Goal: Task Accomplishment & Management: Manage account settings

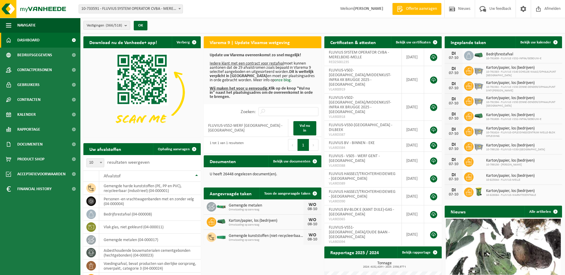
click at [163, 14] on div "Vestiging: 10-733591 - FLUVIUS SYSTEM OPERATOR CVBA - MERELBEKE-MELLE 10-908797…" at bounding box center [282, 9] width 565 height 18
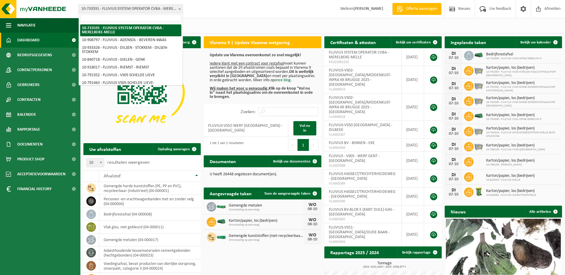
click at [164, 12] on span "10-733591 - FLUVIUS SYSTEM OPERATOR CVBA - MERELBEKE-MELLE" at bounding box center [131, 9] width 104 height 8
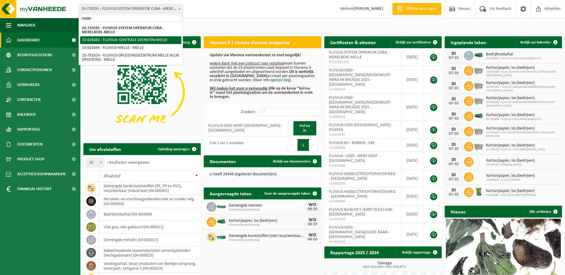
type input "melle"
select select "85545"
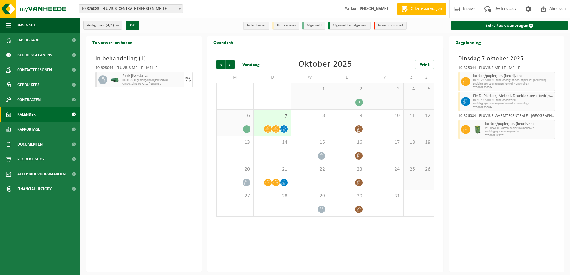
click at [502, 24] on link "Extra taak aanvragen" at bounding box center [509, 26] width 116 height 10
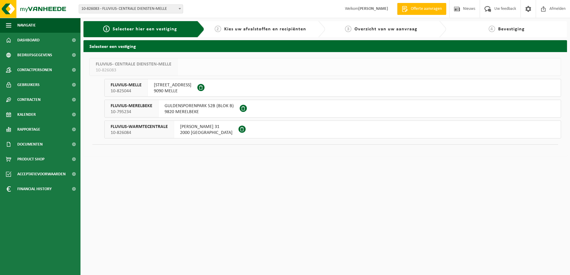
click at [161, 83] on span "BRUSSELSESTEENWEG 199" at bounding box center [173, 85] width 38 height 6
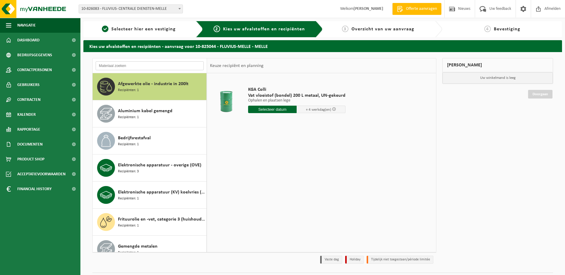
click at [133, 66] on input "text" at bounding box center [150, 65] width 108 height 9
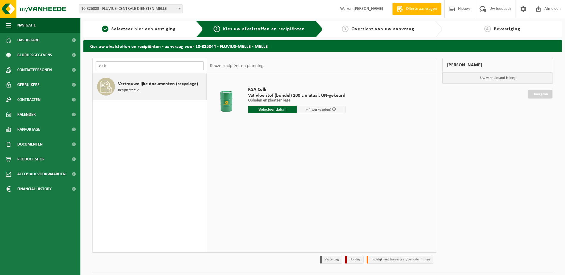
type input "vertr"
click at [130, 88] on span "Recipiënten: 2" at bounding box center [128, 91] width 21 height 6
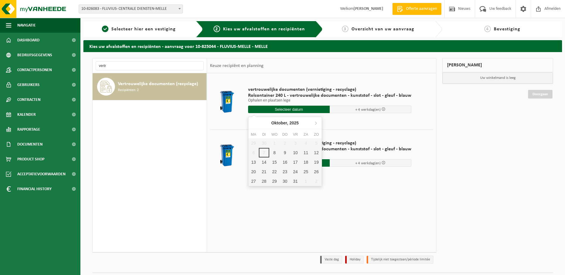
click at [300, 108] on input "text" at bounding box center [289, 109] width 82 height 7
click at [274, 155] on div "8" at bounding box center [274, 153] width 10 height 10
type input "Van 2025-10-08"
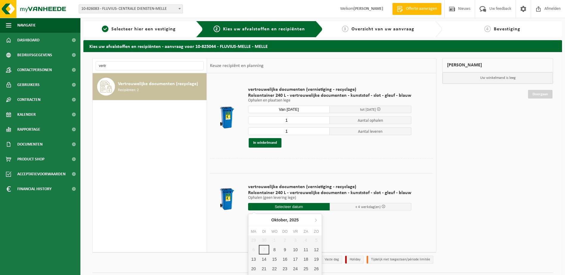
click at [289, 207] on input "text" at bounding box center [289, 206] width 82 height 7
click at [275, 248] on div "8" at bounding box center [274, 250] width 10 height 10
type input "Van 2025-10-08"
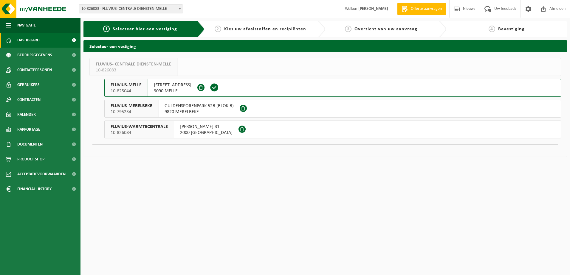
click at [41, 41] on link "Dashboard" at bounding box center [40, 40] width 80 height 15
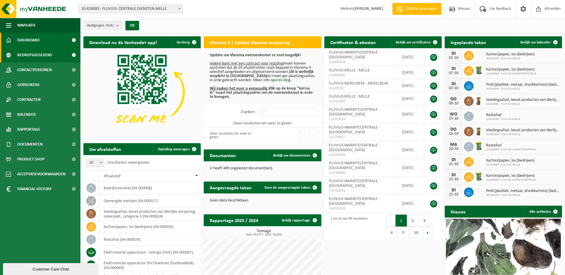
click at [37, 52] on span "Bedrijfsgegevens" at bounding box center [34, 55] width 35 height 15
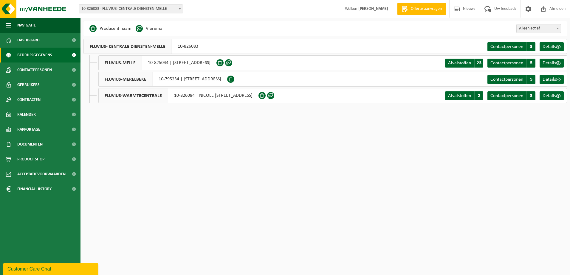
click at [167, 9] on span "10-826083 - FLUVIUS- CENTRALE DIENSTEN-MELLE" at bounding box center [131, 9] width 104 height 8
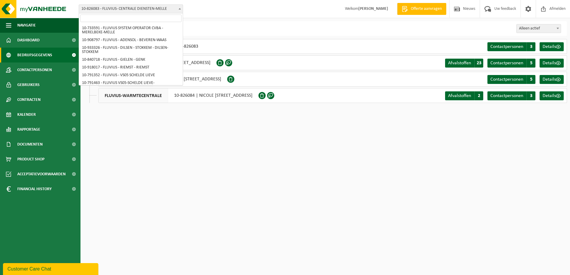
scroll to position [3169, 0]
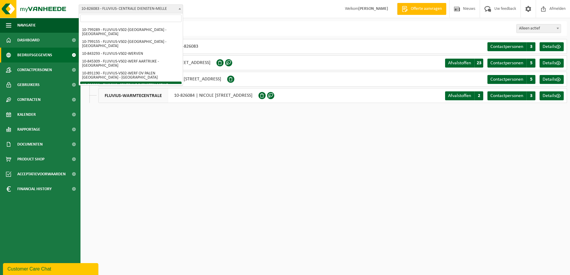
click at [159, 19] on input "search" at bounding box center [130, 18] width 101 height 7
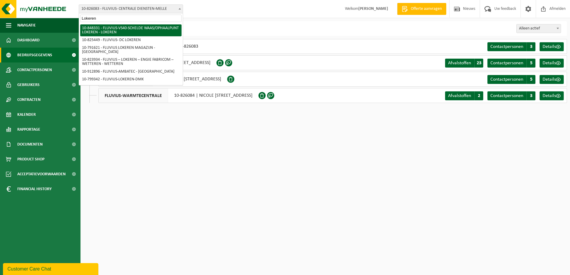
type input "Lokeren"
select select "95431"
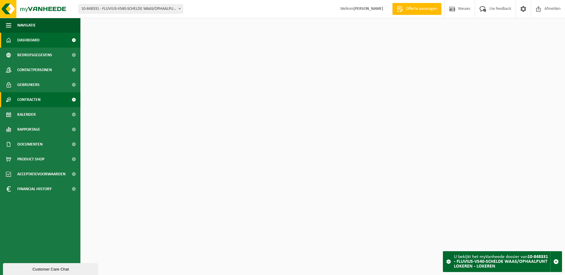
click at [29, 97] on span "Contracten" at bounding box center [28, 99] width 23 height 15
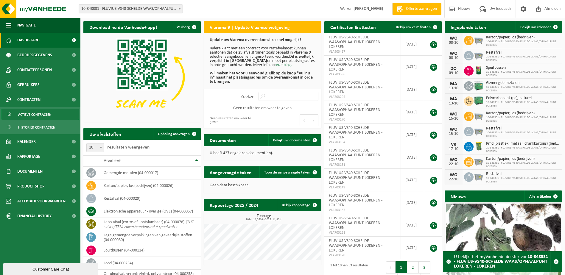
click at [27, 111] on span "Actieve contracten" at bounding box center [34, 114] width 33 height 11
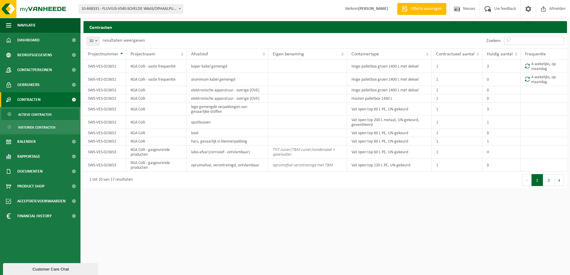
click at [520, 40] on input "Zoeken:" at bounding box center [534, 40] width 60 height 9
type input "kga"
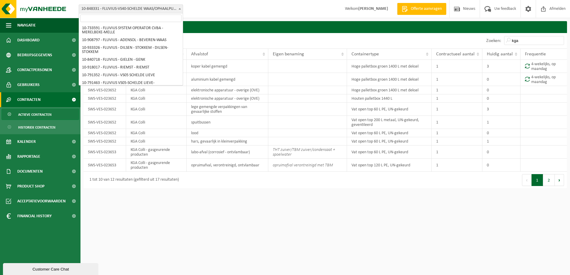
click at [166, 7] on span "10-848331 - FLUVIUS-VS40-SCHELDE WAAS/OPHAALPUNT LOKEREN - LOKEREN" at bounding box center [131, 9] width 104 height 8
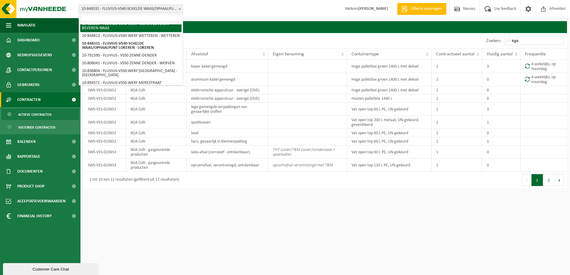
click at [155, 19] on input "search" at bounding box center [130, 18] width 101 height 7
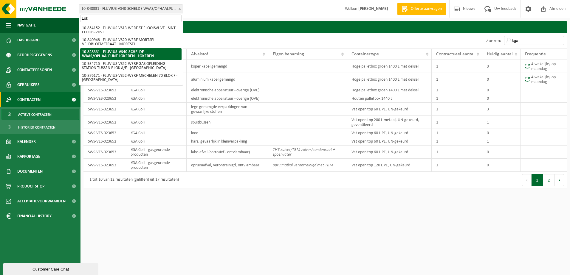
scroll to position [0, 0]
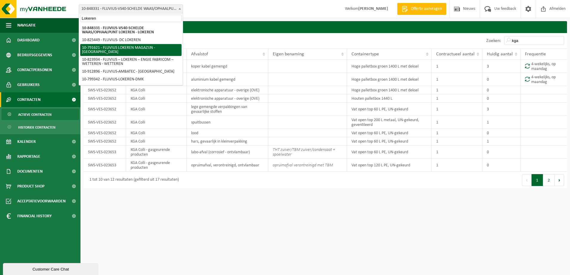
type input "Lokeren"
select select "30279"
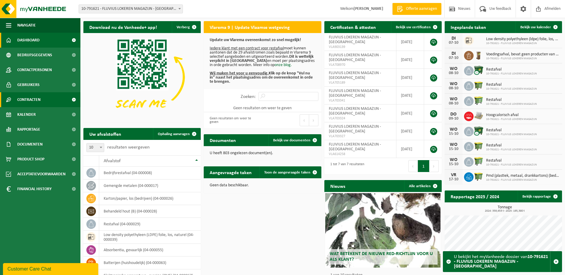
click at [24, 101] on span "Contracten" at bounding box center [28, 99] width 23 height 15
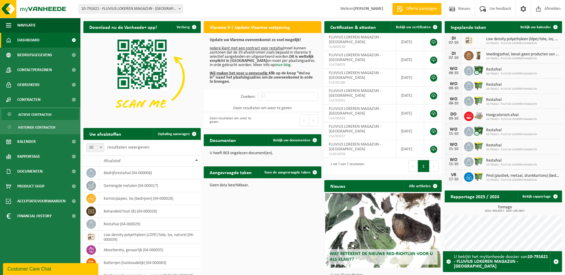
click at [26, 111] on span "Actieve contracten" at bounding box center [34, 114] width 33 height 11
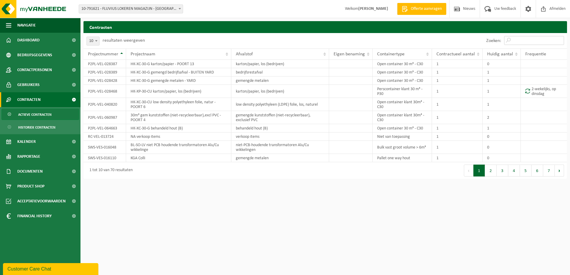
click at [517, 41] on input "Zoeken:" at bounding box center [534, 40] width 60 height 9
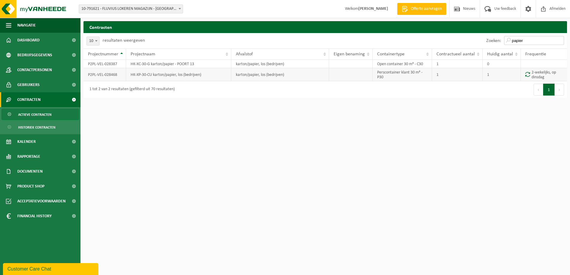
type input "papier"
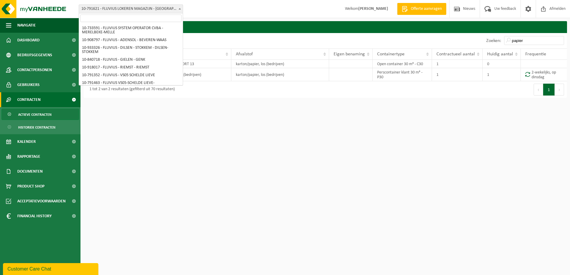
click at [169, 9] on span "10-791621 - FLUVIUS LOKEREN MAGAZIJN - [GEOGRAPHIC_DATA]" at bounding box center [131, 9] width 104 height 8
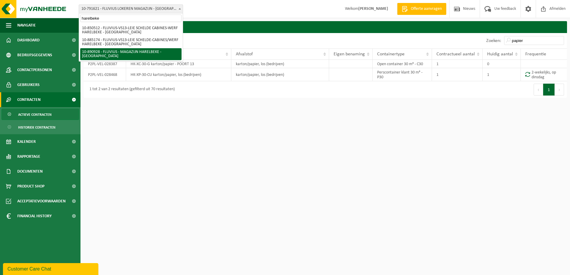
type input "harelbeke"
select select "114608"
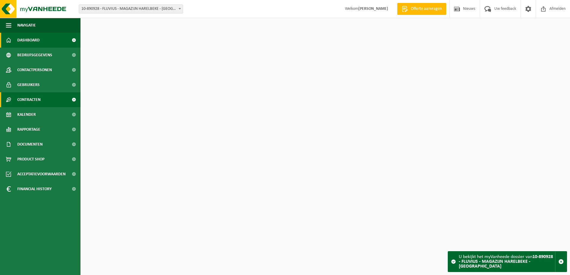
click at [19, 100] on span "Contracten" at bounding box center [28, 99] width 23 height 15
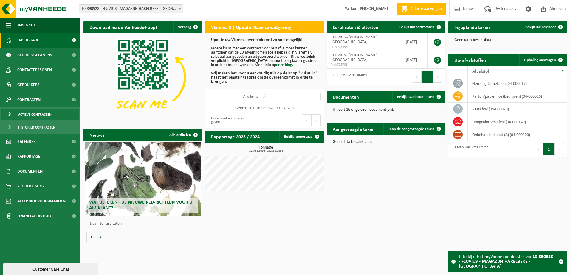
click at [28, 117] on span "Actieve contracten" at bounding box center [34, 114] width 33 height 11
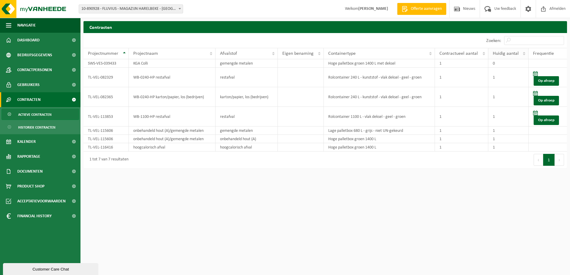
click at [499, 53] on span "Huidig aantal" at bounding box center [505, 53] width 26 height 5
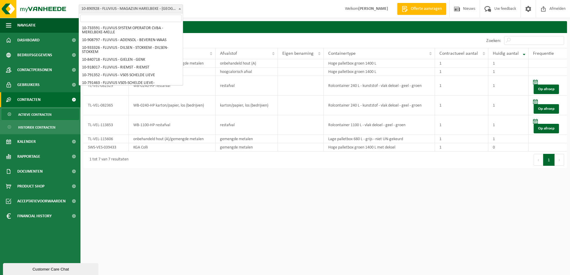
click at [179, 10] on span at bounding box center [180, 9] width 6 height 8
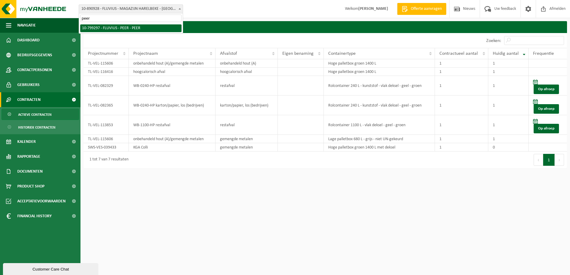
type input "peer"
select select "33231"
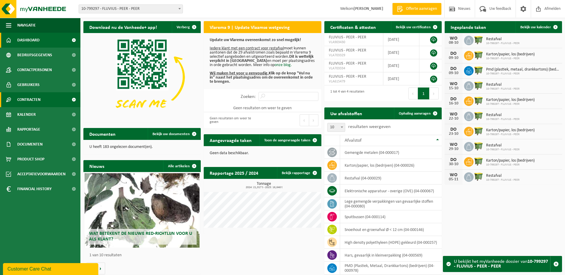
click at [28, 98] on span "Contracten" at bounding box center [28, 99] width 23 height 15
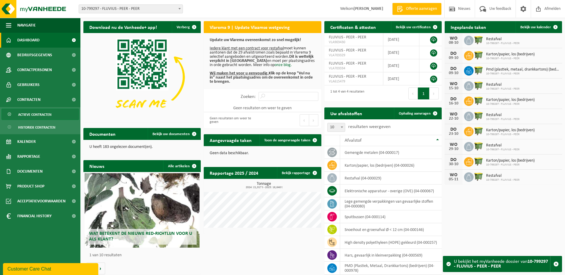
click at [30, 114] on span "Actieve contracten" at bounding box center [34, 114] width 33 height 11
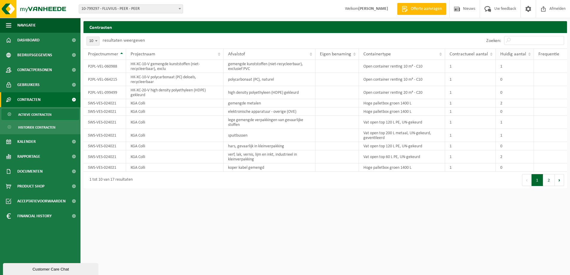
click at [509, 54] on span "Huidig aantal" at bounding box center [513, 54] width 26 height 5
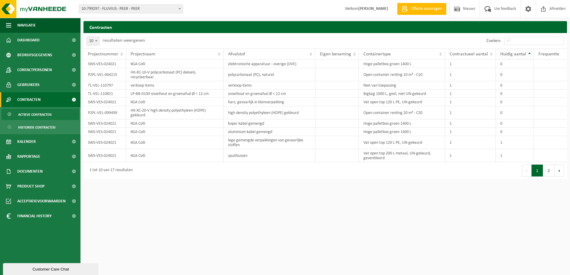
click at [510, 54] on span "Huidig aantal" at bounding box center [513, 54] width 26 height 5
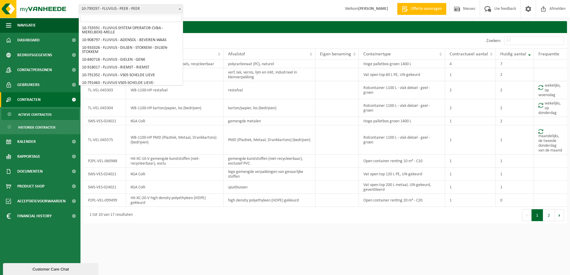
click at [176, 7] on span "10-799297 - FLUVIUS - PEER - PEER" at bounding box center [131, 9] width 104 height 8
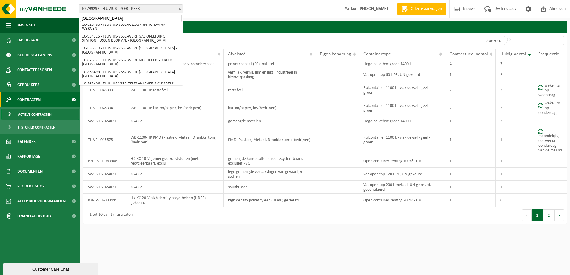
scroll to position [95, 0]
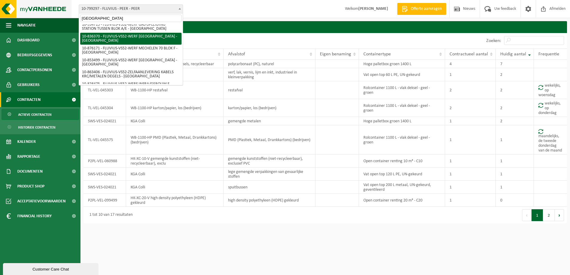
drag, startPoint x: 113, startPoint y: 19, endPoint x: 45, endPoint y: 16, distance: 68.0
click at [52, 17] on body "Vestiging: 10-733591 - FLUVIUS SYSTEM OPERATOR CVBA - MERELBEKE-MELLE 10-908797…" at bounding box center [285, 113] width 570 height 227
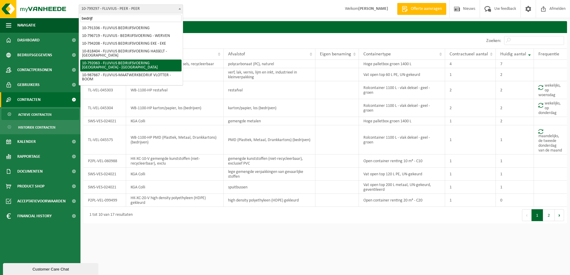
type input "bedrijf"
select select "30432"
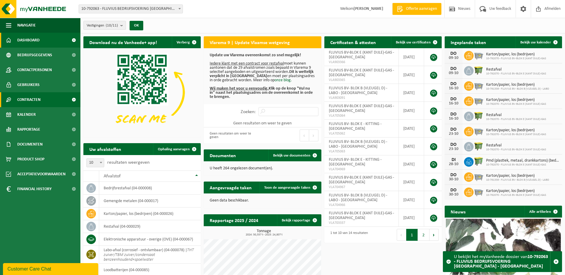
click at [29, 102] on span "Contracten" at bounding box center [28, 99] width 23 height 15
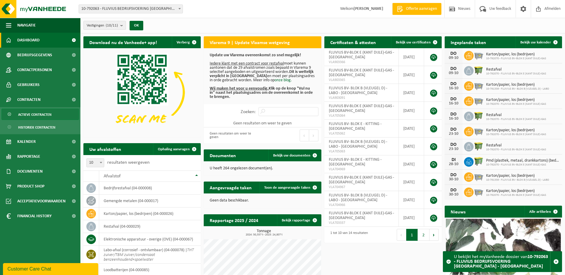
click at [35, 115] on span "Actieve contracten" at bounding box center [34, 114] width 33 height 11
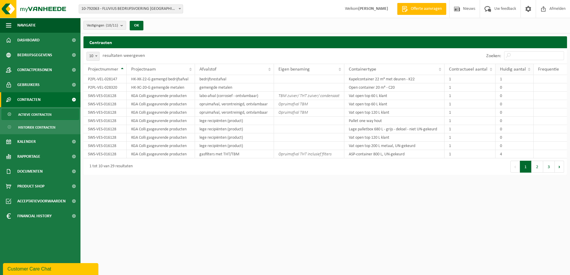
click at [516, 70] on span "Huidig aantal" at bounding box center [513, 69] width 26 height 5
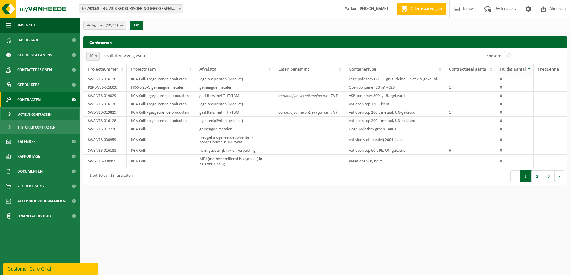
click at [516, 70] on span "Huidig aantal" at bounding box center [513, 69] width 26 height 5
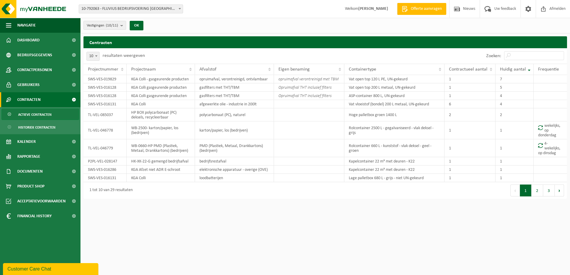
click at [178, 7] on span at bounding box center [180, 9] width 6 height 8
type input "borgloon"
select select "33194"
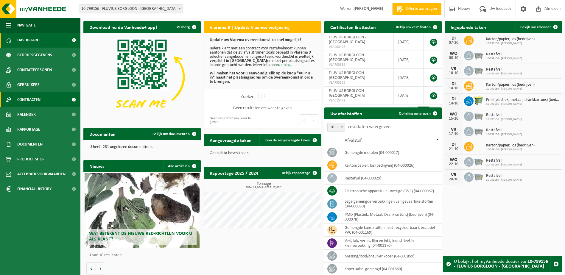
click at [23, 103] on span "Contracten" at bounding box center [28, 99] width 23 height 15
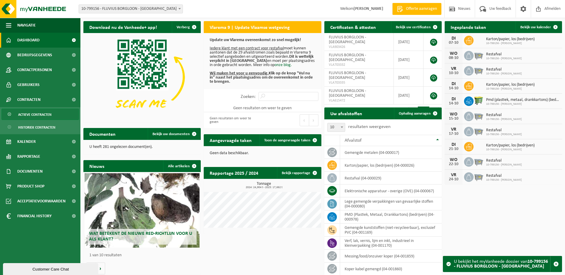
click at [27, 116] on span "Actieve contracten" at bounding box center [34, 114] width 33 height 11
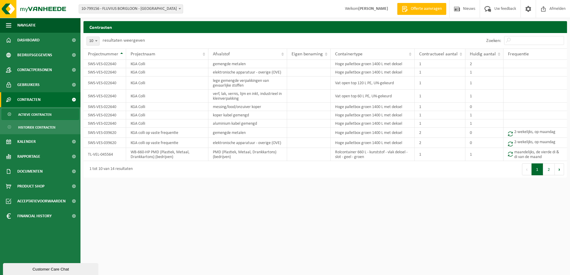
click at [492, 56] on span "Huidig aantal" at bounding box center [482, 54] width 26 height 5
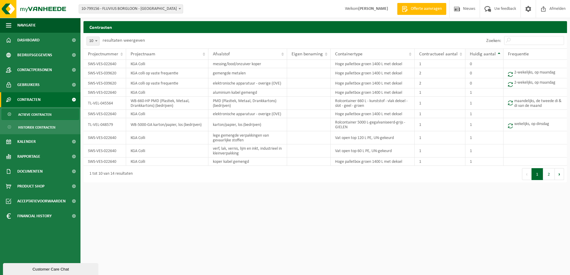
click at [492, 56] on span "Huidig aantal" at bounding box center [482, 54] width 26 height 5
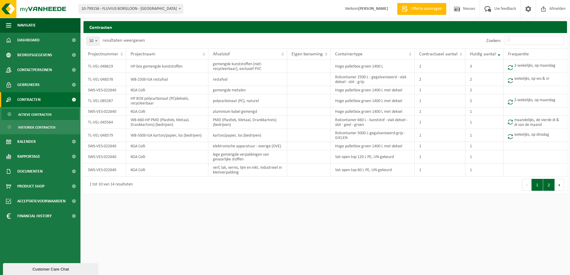
click at [546, 185] on button "2" at bounding box center [549, 185] width 12 height 12
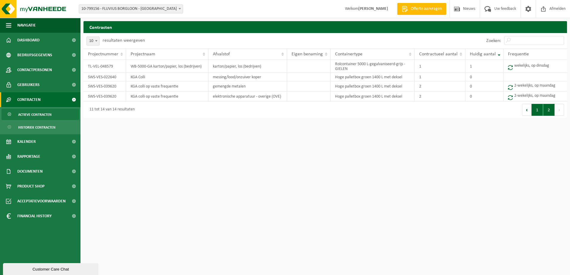
click at [534, 110] on button "1" at bounding box center [537, 110] width 12 height 12
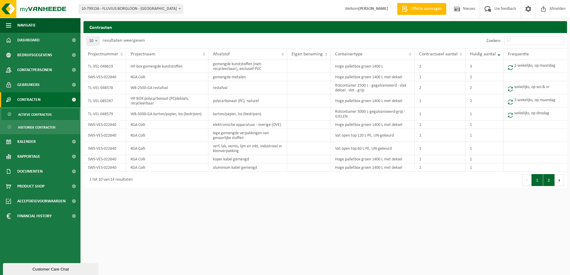
click at [547, 180] on button "2" at bounding box center [549, 180] width 12 height 12
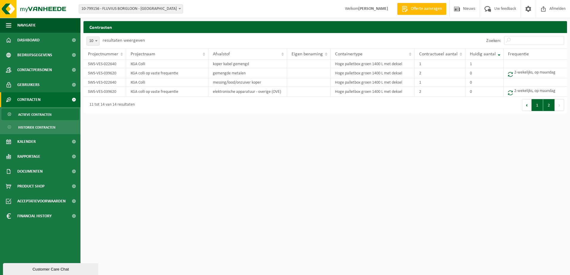
click at [534, 106] on button "1" at bounding box center [537, 105] width 12 height 12
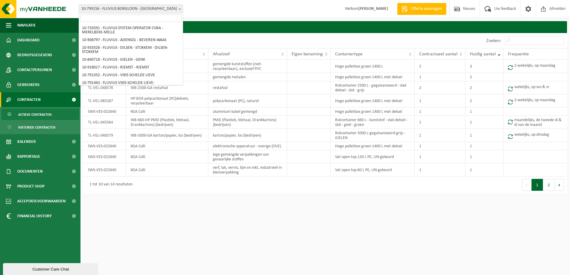
click at [175, 9] on span "10-799156 - FLUVIUS BORGLOON - [GEOGRAPHIC_DATA]" at bounding box center [131, 9] width 104 height 8
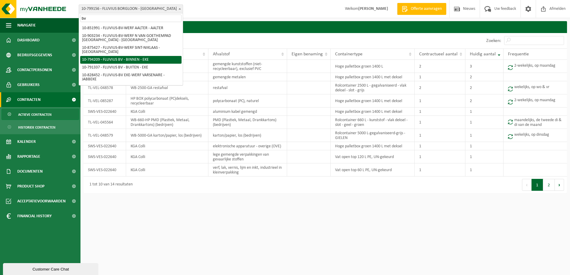
type input "bv"
select select "30991"
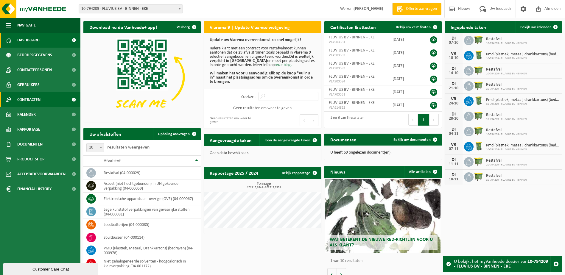
click at [27, 101] on span "Contracten" at bounding box center [28, 99] width 23 height 15
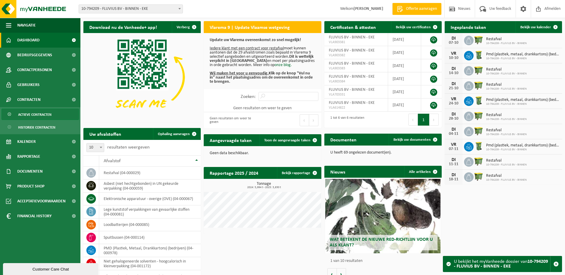
click at [27, 113] on span "Actieve contracten" at bounding box center [34, 114] width 33 height 11
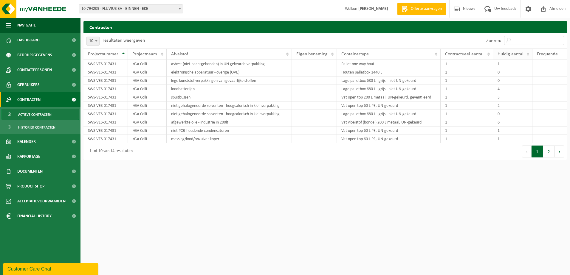
click at [515, 55] on span "Huidig aantal" at bounding box center [510, 54] width 26 height 5
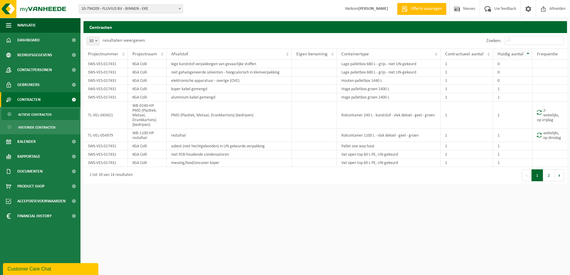
click at [516, 55] on span "Huidig aantal" at bounding box center [510, 54] width 26 height 5
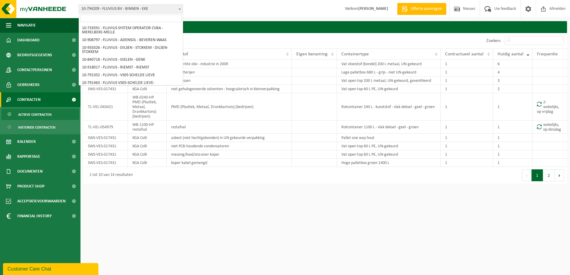
click at [162, 8] on span "10-794209 - FLUVIUS BV - BINNEN - EKE" at bounding box center [131, 9] width 104 height 8
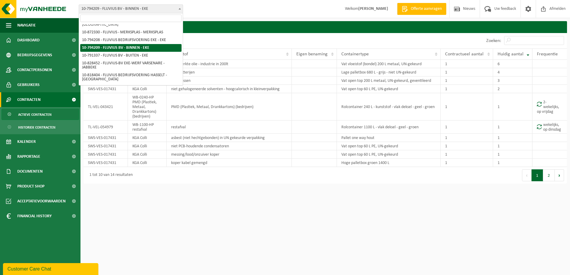
drag, startPoint x: 160, startPoint y: 19, endPoint x: 158, endPoint y: 15, distance: 4.3
click at [160, 18] on input "search" at bounding box center [130, 18] width 101 height 7
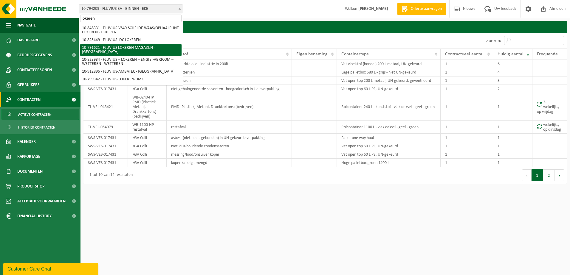
type input "lokeren"
select select "30279"
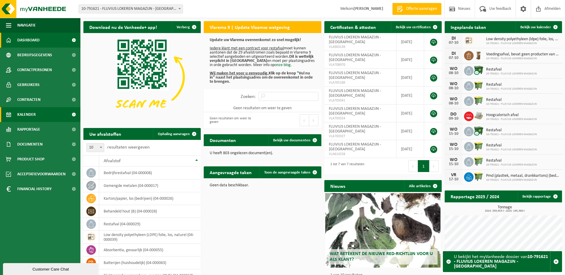
click at [29, 109] on span "Kalender" at bounding box center [26, 114] width 18 height 15
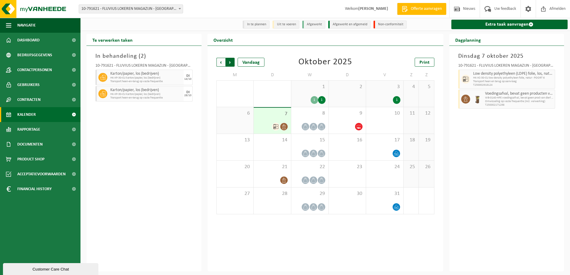
click at [221, 61] on span "Vorige" at bounding box center [220, 62] width 9 height 9
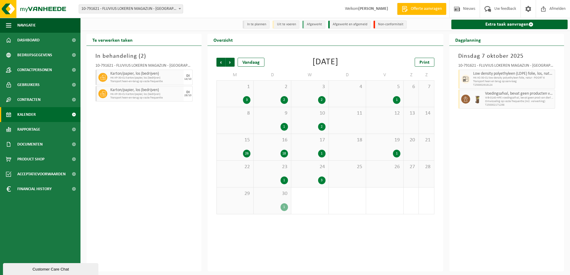
click at [308, 177] on div "3" at bounding box center [309, 181] width 31 height 8
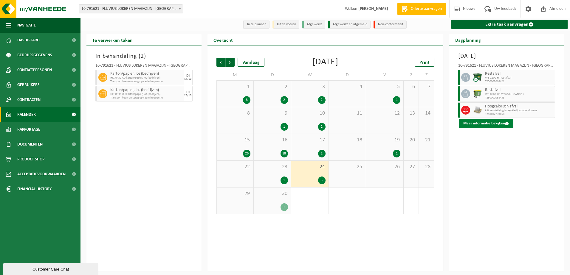
click at [478, 126] on button "Meer informatie bekijken" at bounding box center [485, 124] width 55 height 10
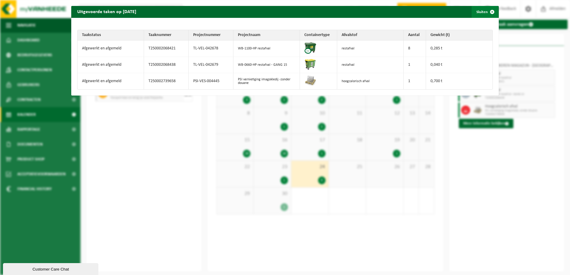
click at [486, 11] on span "button" at bounding box center [492, 12] width 12 height 12
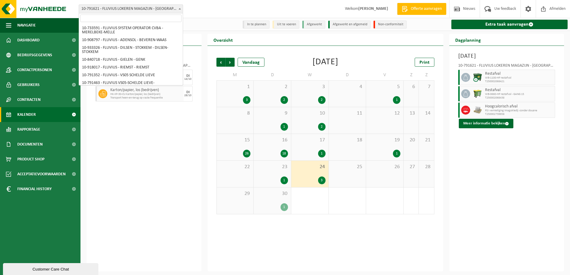
click at [178, 9] on span at bounding box center [180, 9] width 6 height 8
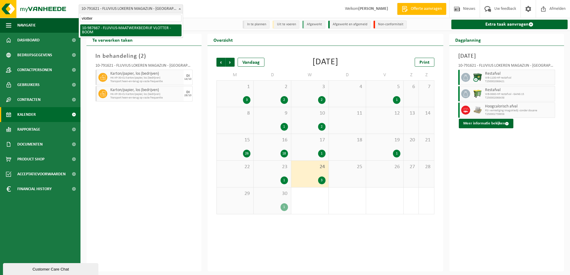
type input "vlotter"
click at [149, 22] on span "vlotter" at bounding box center [131, 18] width 104 height 10
select select "167310"
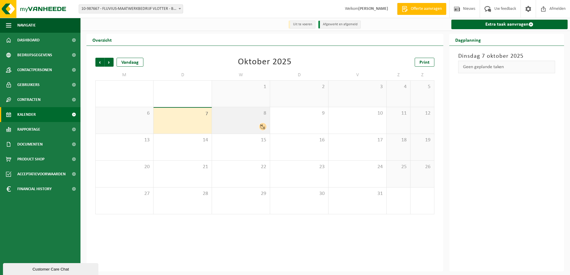
click at [255, 124] on div at bounding box center [241, 127] width 52 height 8
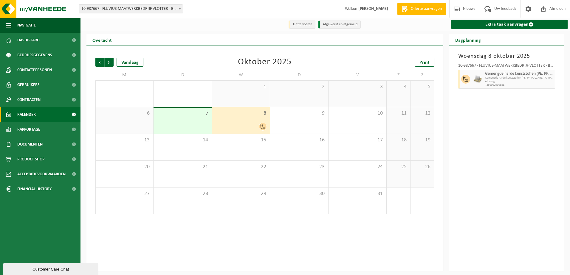
click at [200, 121] on div "7" at bounding box center [182, 121] width 58 height 26
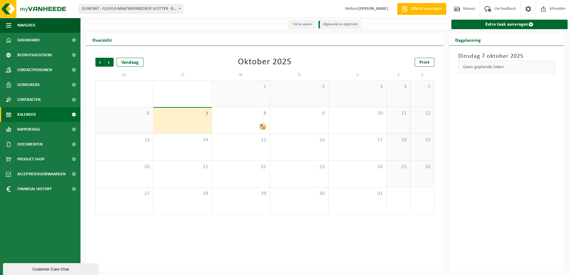
click at [183, 11] on span "10-987667 - FLUVIUS-MAATWERKBEDRIJF VLOTTER - BOOM" at bounding box center [131, 8] width 104 height 9
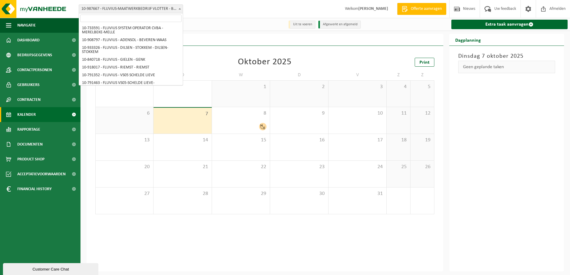
scroll to position [3632, 0]
click at [160, 17] on input "search" at bounding box center [130, 18] width 101 height 7
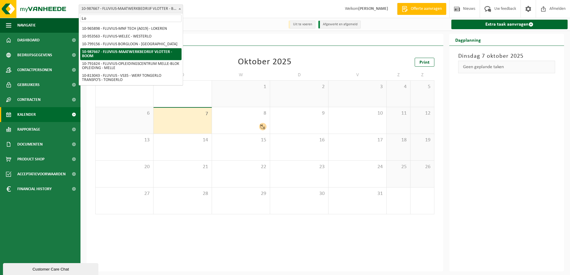
scroll to position [0, 0]
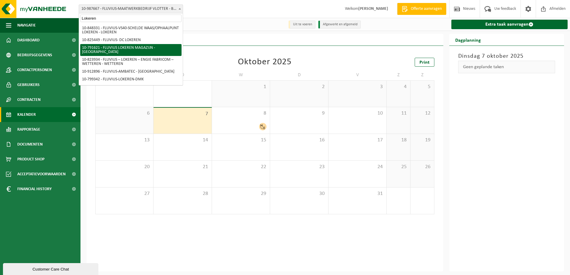
type input "Lokeren"
select select "30279"
